Goal: Information Seeking & Learning: Check status

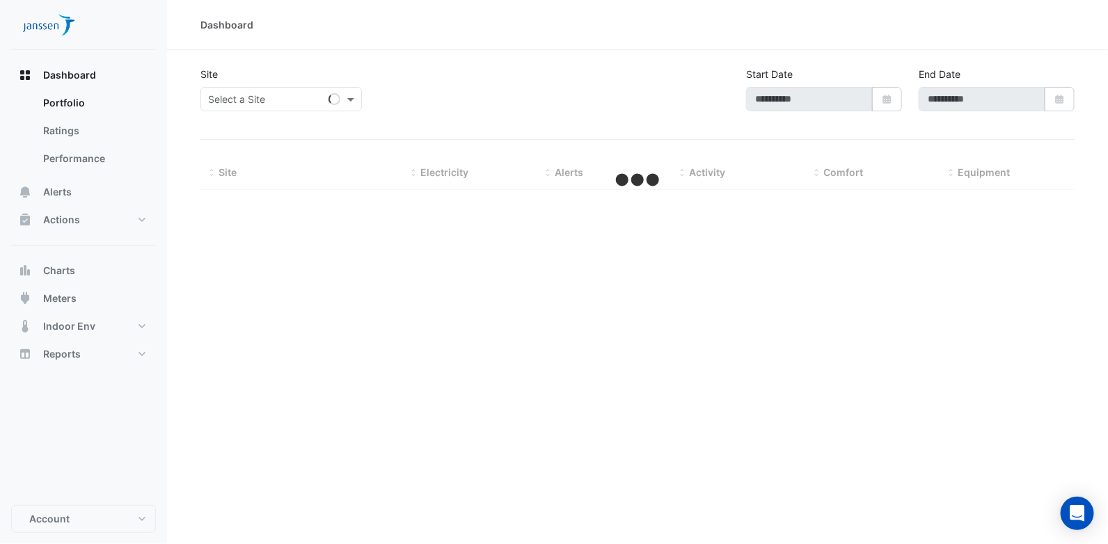
type input "**********"
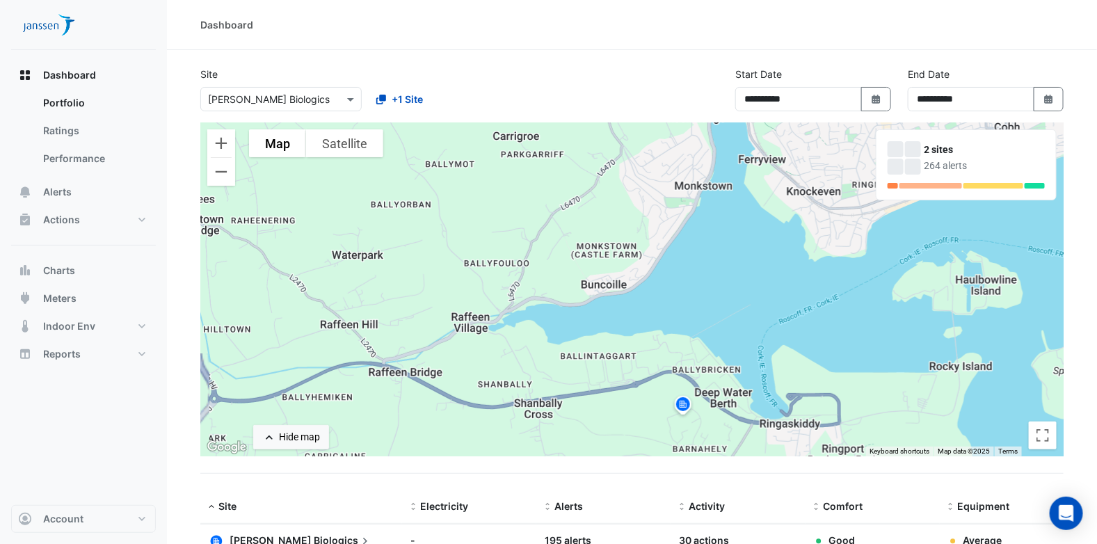
click at [687, 406] on img at bounding box center [683, 406] width 22 height 24
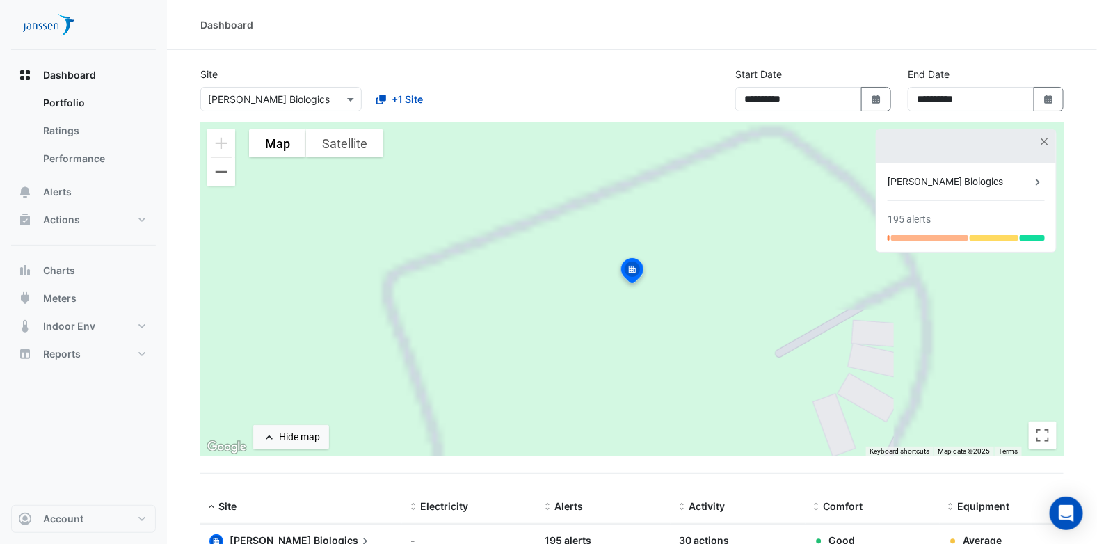
click at [936, 203] on div "[PERSON_NAME] Biologics 195 alerts" at bounding box center [966, 207] width 179 height 88
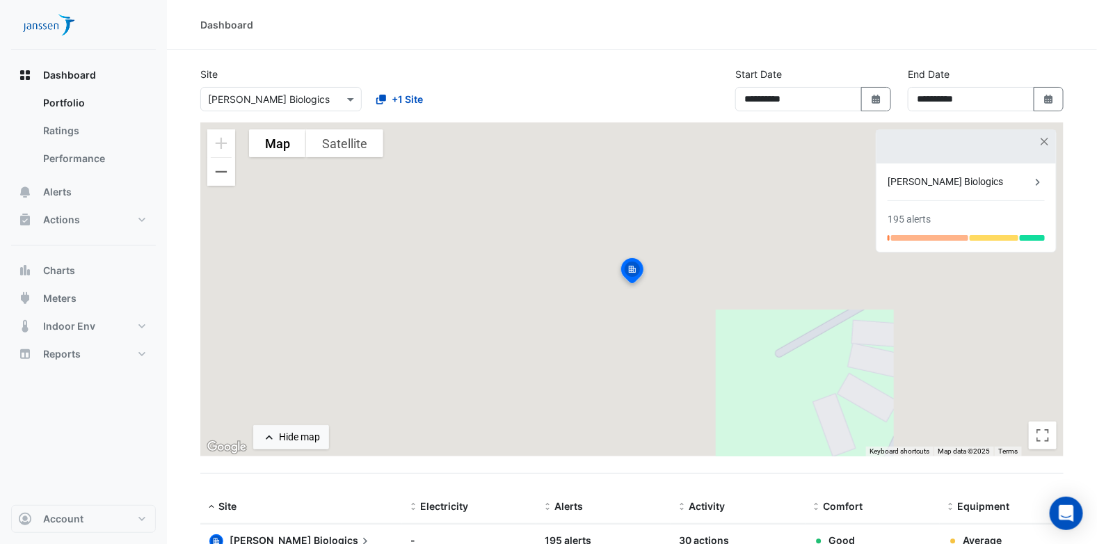
click at [997, 177] on div "[PERSON_NAME] Biologics" at bounding box center [959, 182] width 143 height 15
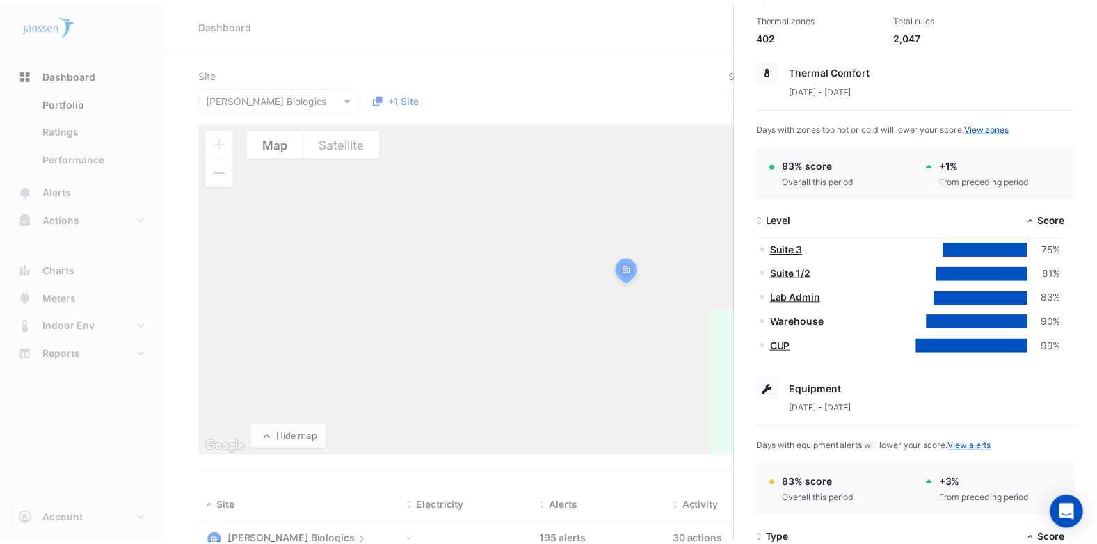
scroll to position [209, 0]
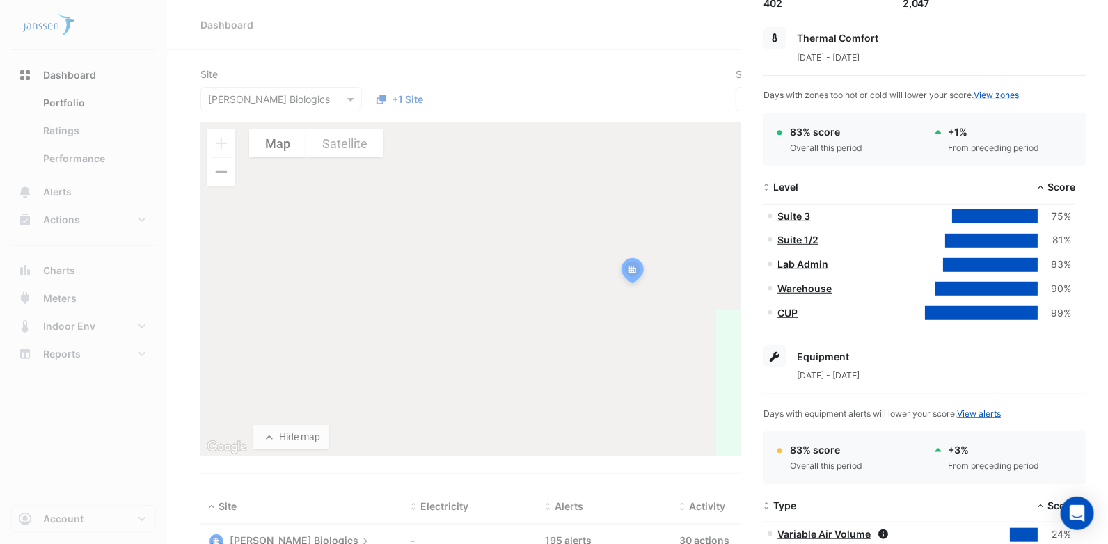
drag, startPoint x: 786, startPoint y: 213, endPoint x: 808, endPoint y: 267, distance: 58.7
click at [786, 213] on link "Suite 3" at bounding box center [793, 216] width 33 height 12
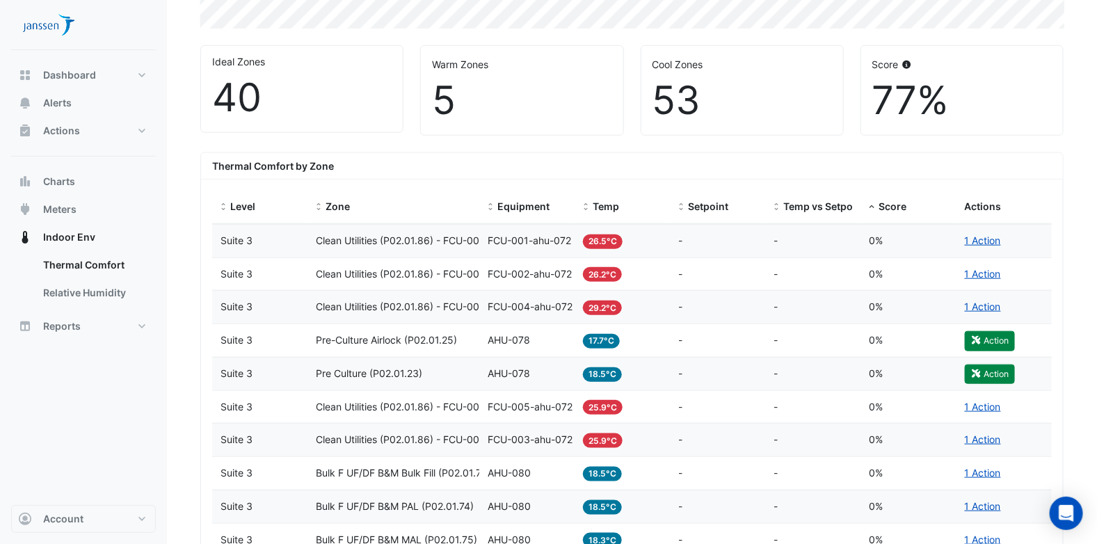
scroll to position [417, 0]
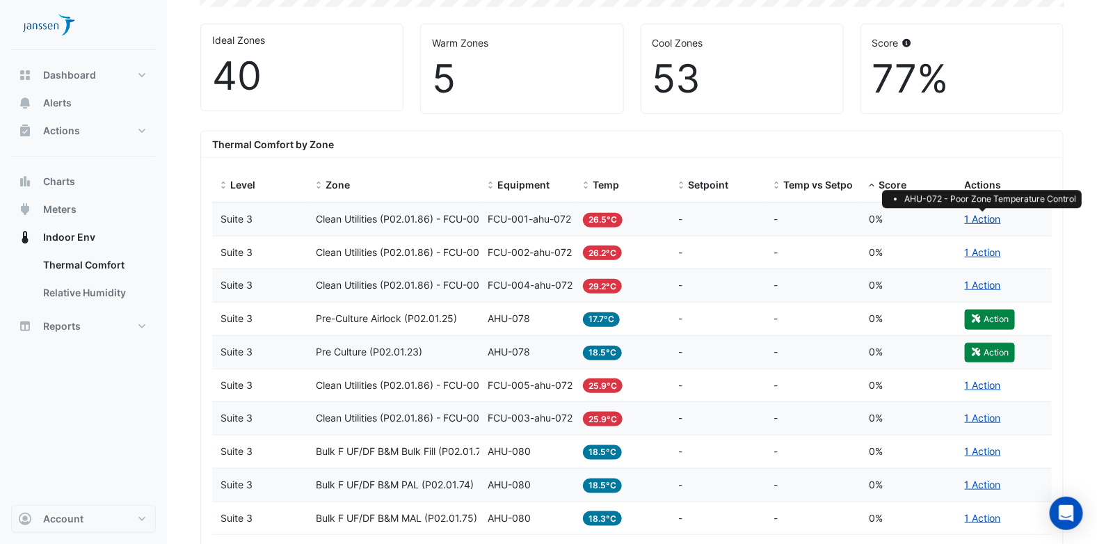
click at [975, 219] on link "1 Action" at bounding box center [983, 219] width 36 height 12
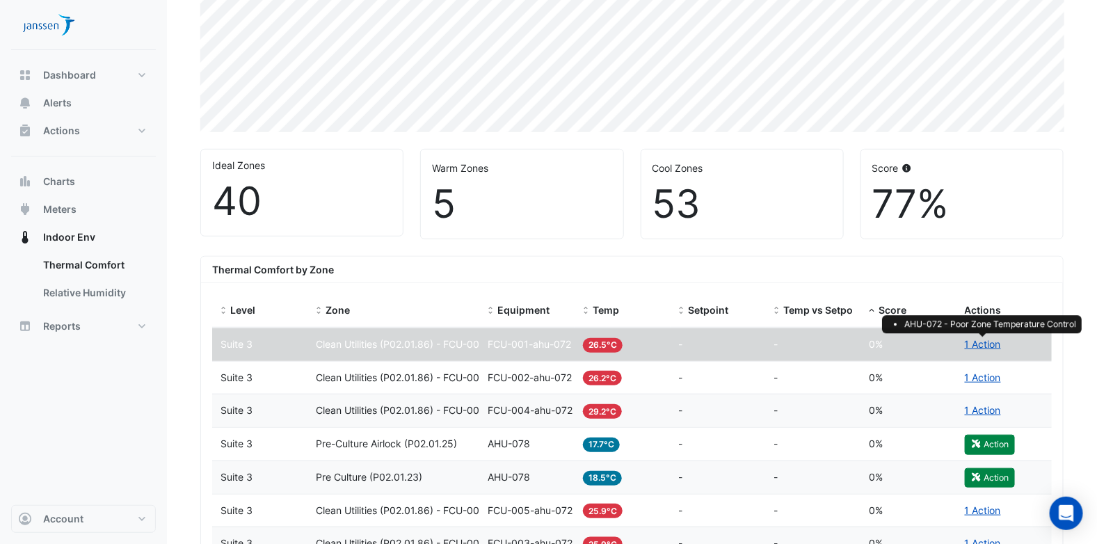
scroll to position [0, 0]
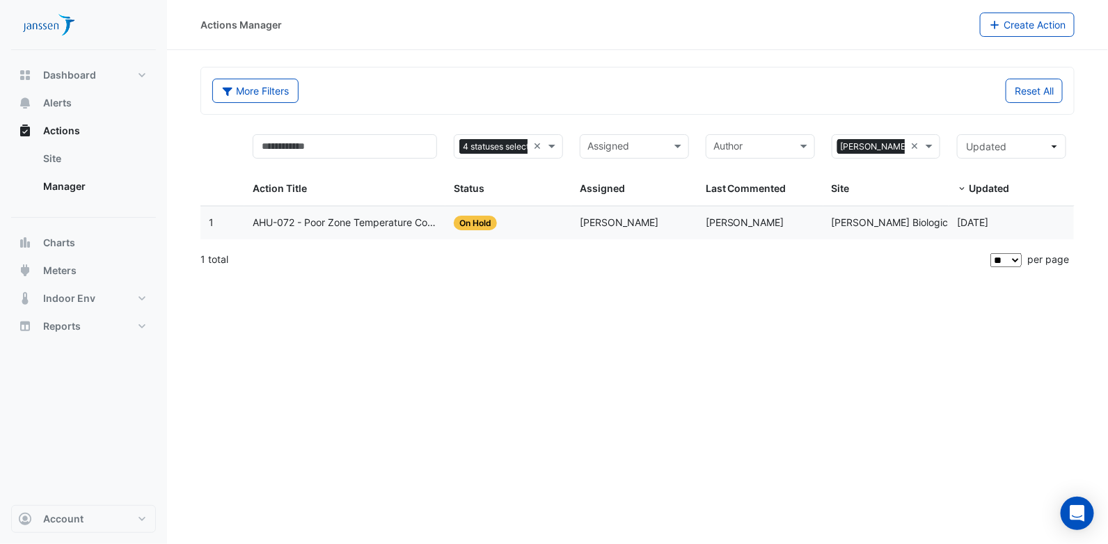
click at [394, 438] on div "Actions Manager Create Action More Filters Reset All 4 statuses selected × Assi…" at bounding box center [637, 272] width 941 height 544
click at [355, 220] on span "AHU-072 - Poor Zone Temperature Control" at bounding box center [345, 223] width 184 height 16
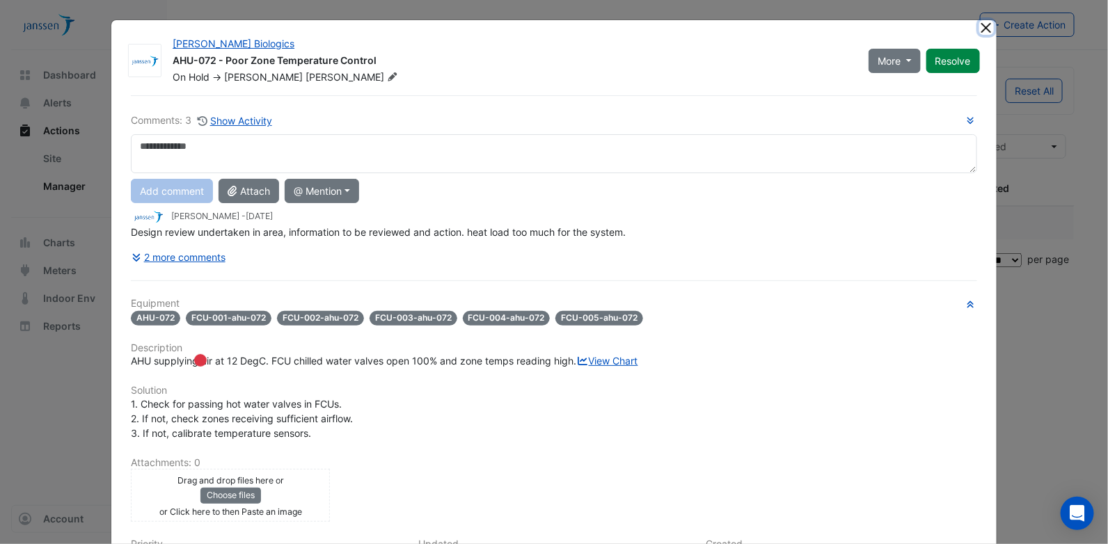
click at [983, 28] on button "Close" at bounding box center [986, 27] width 15 height 15
